Goal: Check status: Check status

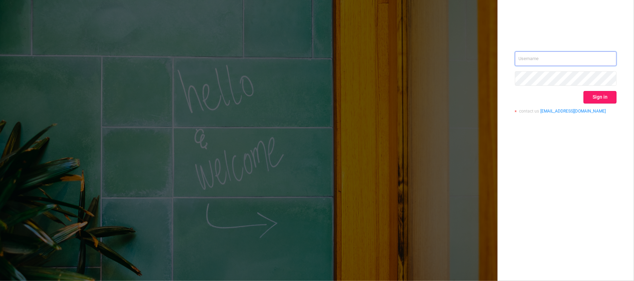
type input "[EMAIL_ADDRESS][DOMAIN_NAME]"
click at [591, 97] on button "Sign in" at bounding box center [599, 97] width 33 height 13
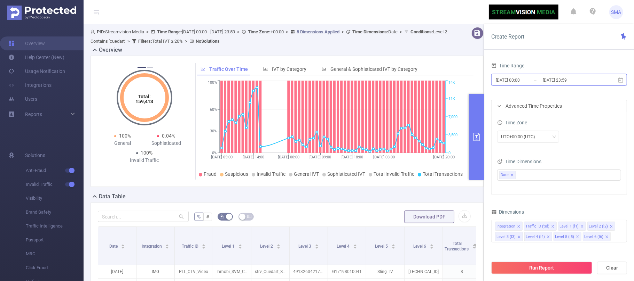
click at [529, 82] on input "[DATE] 00:00" at bounding box center [523, 79] width 56 height 9
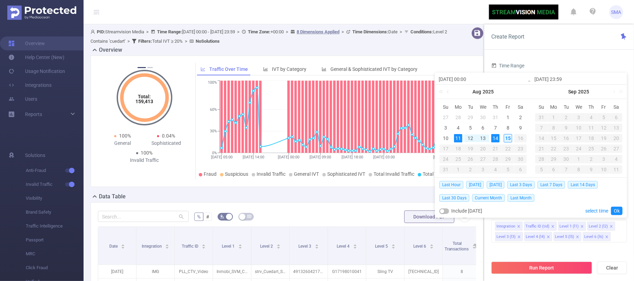
click at [510, 139] on div "15" at bounding box center [507, 138] width 8 height 8
click at [460, 137] on div "11" at bounding box center [458, 138] width 8 height 8
type input "[DATE] 13:00"
click at [614, 212] on link "Ok" at bounding box center [616, 211] width 11 height 8
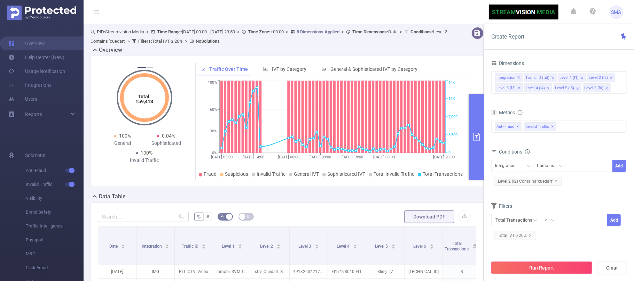
click at [537, 270] on button "Run Report" at bounding box center [541, 268] width 101 height 13
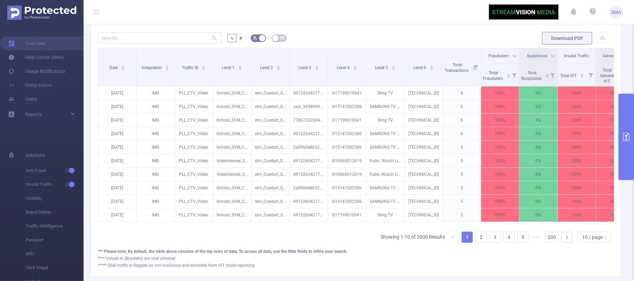
scroll to position [185, 0]
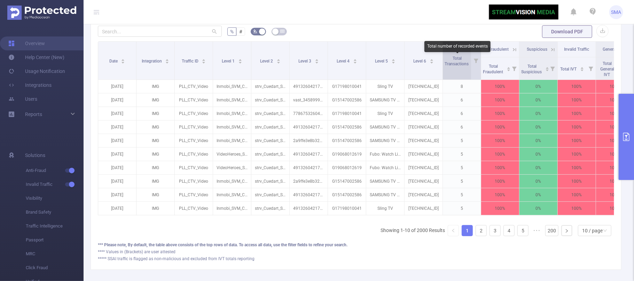
click at [457, 65] on span "Total Transactions" at bounding box center [456, 61] width 25 height 10
click at [456, 66] on span "Total Transactions" at bounding box center [456, 61] width 25 height 10
